Goal: Task Accomplishment & Management: Use online tool/utility

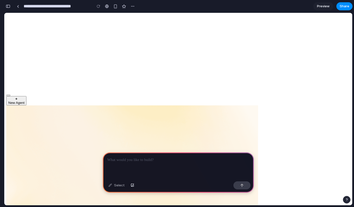
click at [323, 8] on span "Preview" at bounding box center [323, 6] width 13 height 5
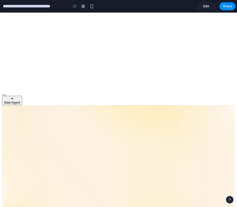
click at [205, 8] on span "Edit" at bounding box center [206, 6] width 6 height 5
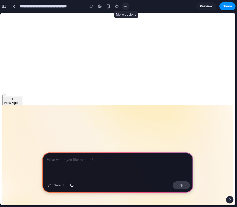
click at [125, 5] on div "button" at bounding box center [126, 6] width 4 height 4
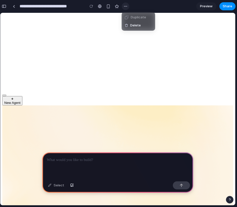
click at [125, 5] on div "Duplicate Delete" at bounding box center [118, 103] width 237 height 207
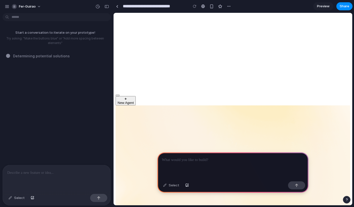
click at [327, 4] on link "Preview" at bounding box center [323, 6] width 20 height 8
